Goal: Task Accomplishment & Management: Manage account settings

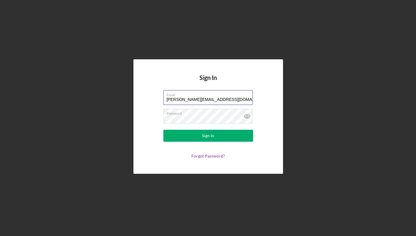
type input "[PERSON_NAME][EMAIL_ADDRESS][DOMAIN_NAME]"
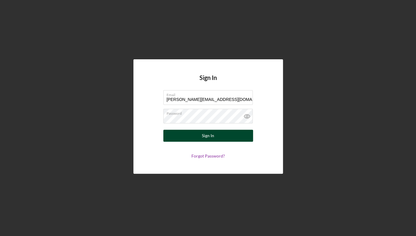
click at [226, 141] on button "Sign In" at bounding box center [208, 136] width 90 height 12
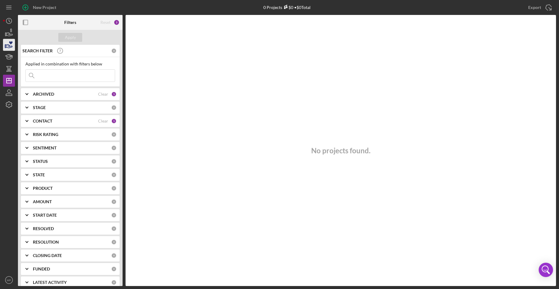
click at [6, 235] on icon "WF" at bounding box center [9, 280] width 12 height 15
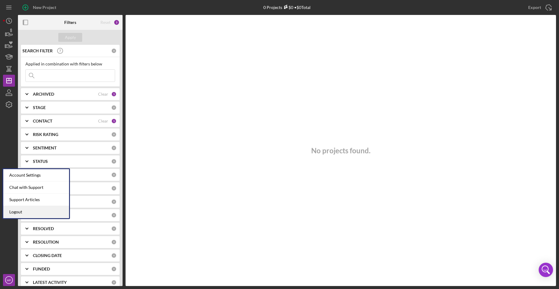
click at [36, 212] on link "Logout" at bounding box center [36, 212] width 66 height 12
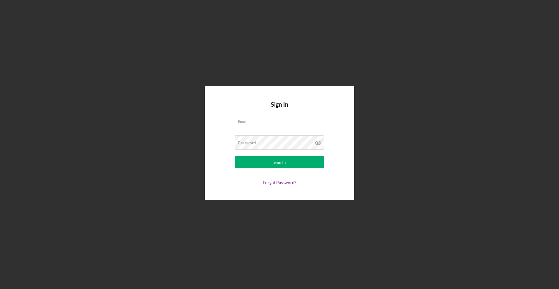
type input "[PERSON_NAME][EMAIL_ADDRESS][DOMAIN_NAME]"
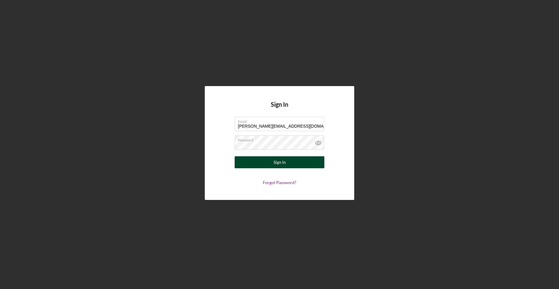
click at [292, 161] on button "Sign In" at bounding box center [280, 162] width 90 height 12
